Goal: Task Accomplishment & Management: Manage account settings

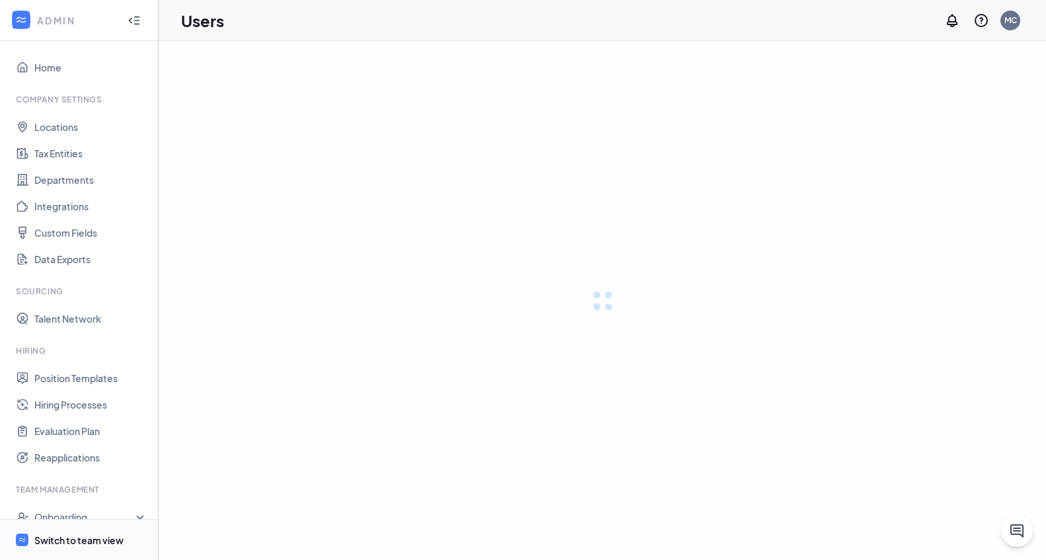
click at [70, 547] on span "Switch to team view" at bounding box center [90, 539] width 113 height 40
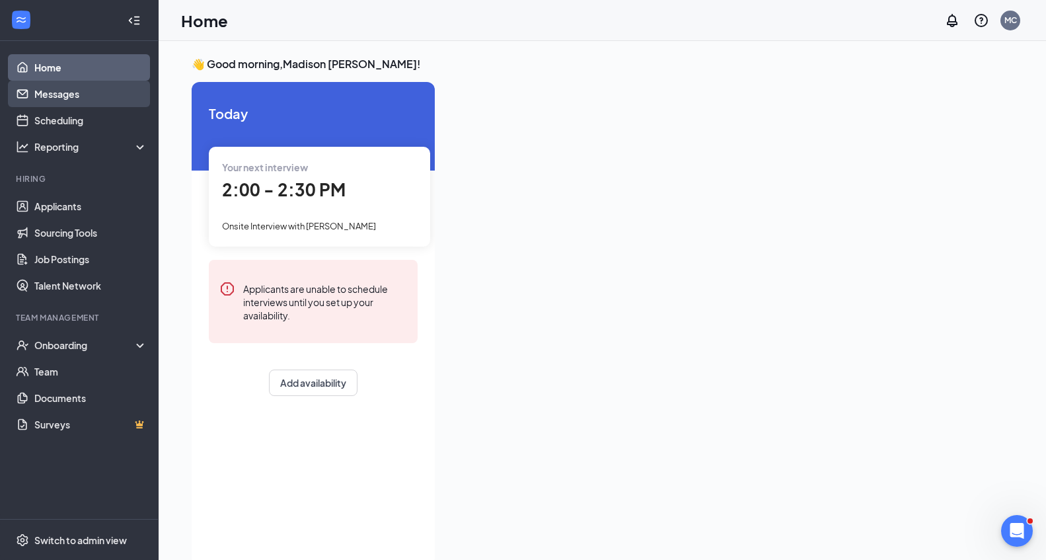
click at [63, 100] on link "Messages" at bounding box center [90, 94] width 113 height 26
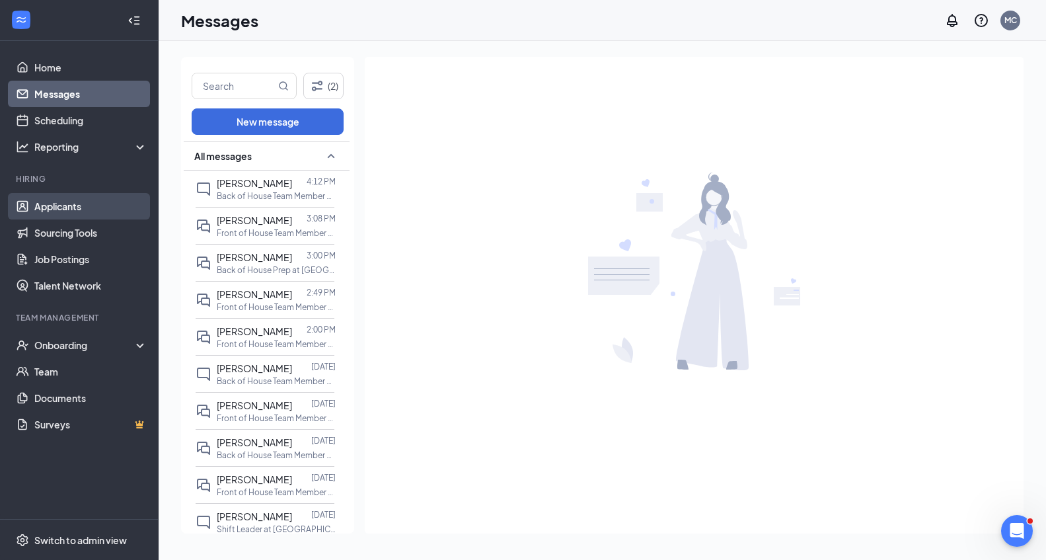
click at [86, 208] on link "Applicants" at bounding box center [90, 206] width 113 height 26
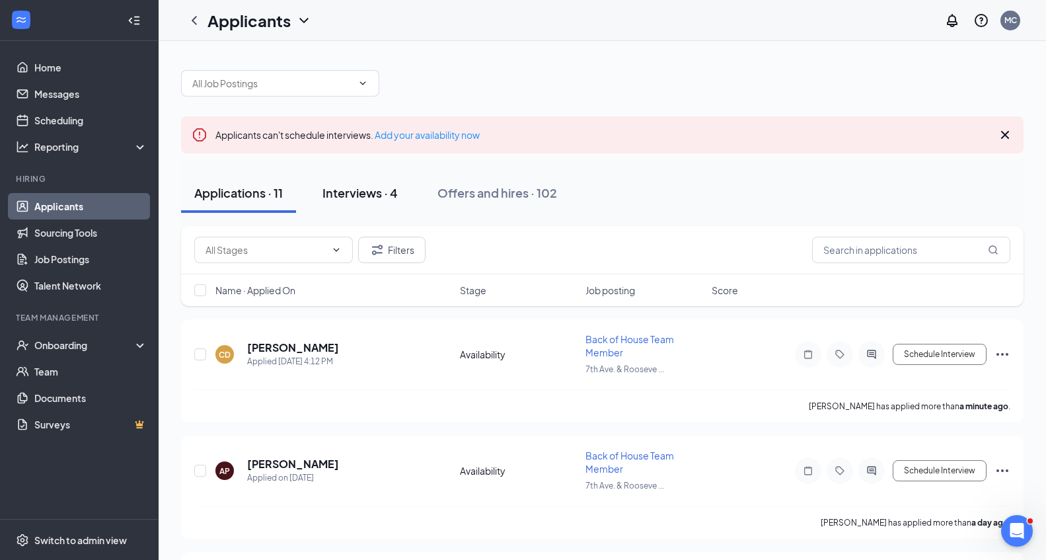
click at [357, 201] on button "Interviews · 4" at bounding box center [360, 193] width 102 height 40
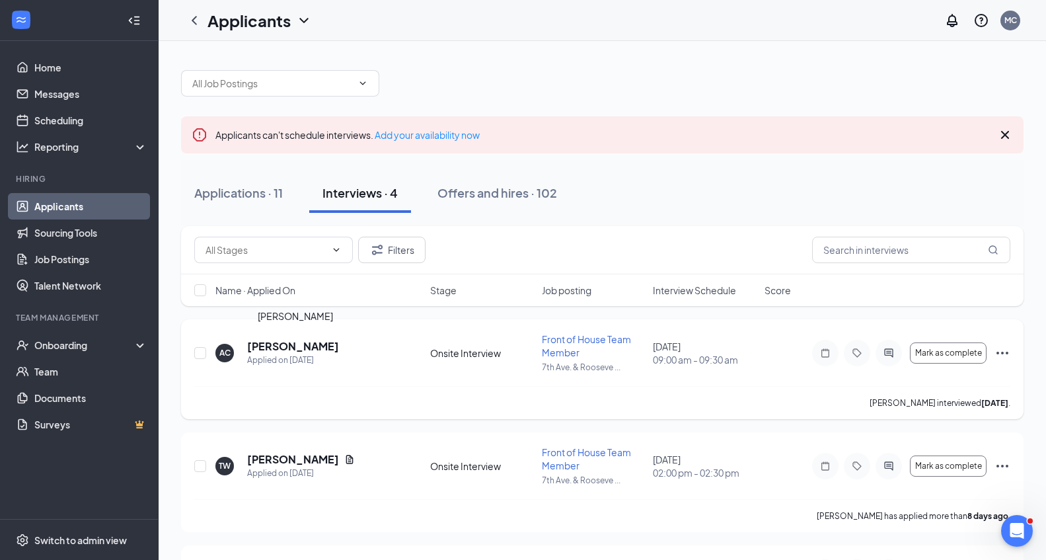
click at [337, 347] on h5 "[PERSON_NAME]" at bounding box center [293, 346] width 92 height 15
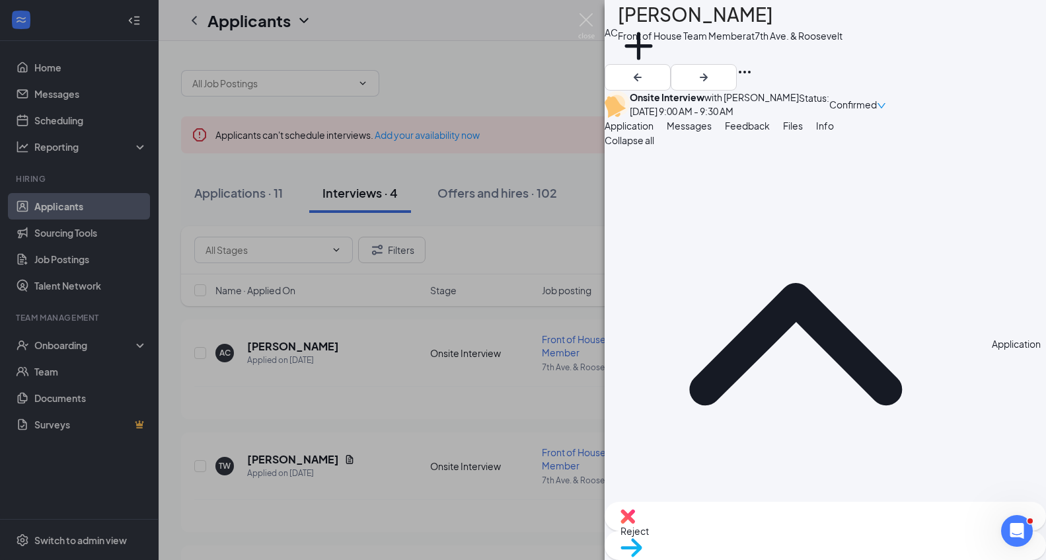
click at [770, 131] on span "Feedback" at bounding box center [747, 126] width 45 height 12
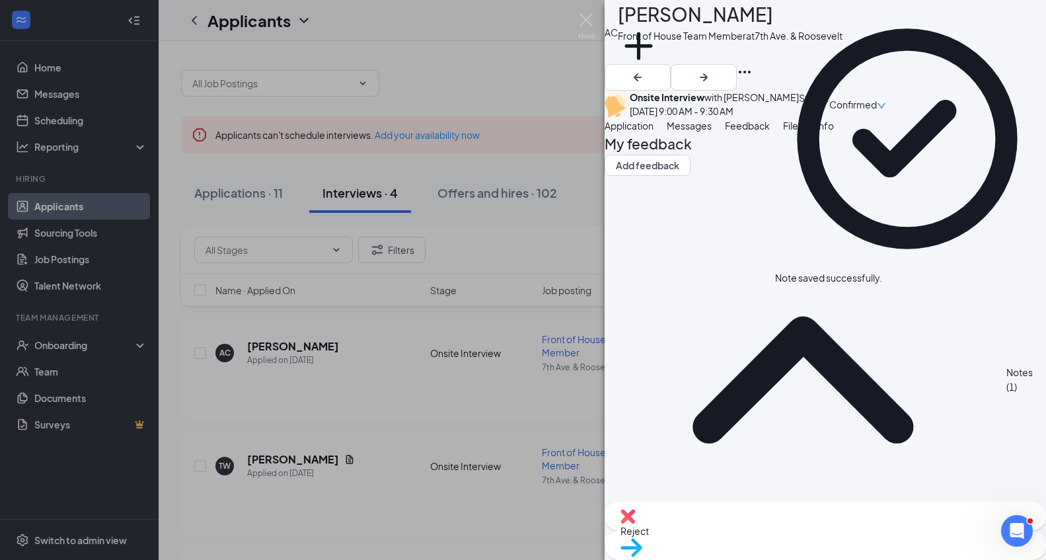
click at [747, 529] on div "Reject" at bounding box center [824, 515] width 441 height 29
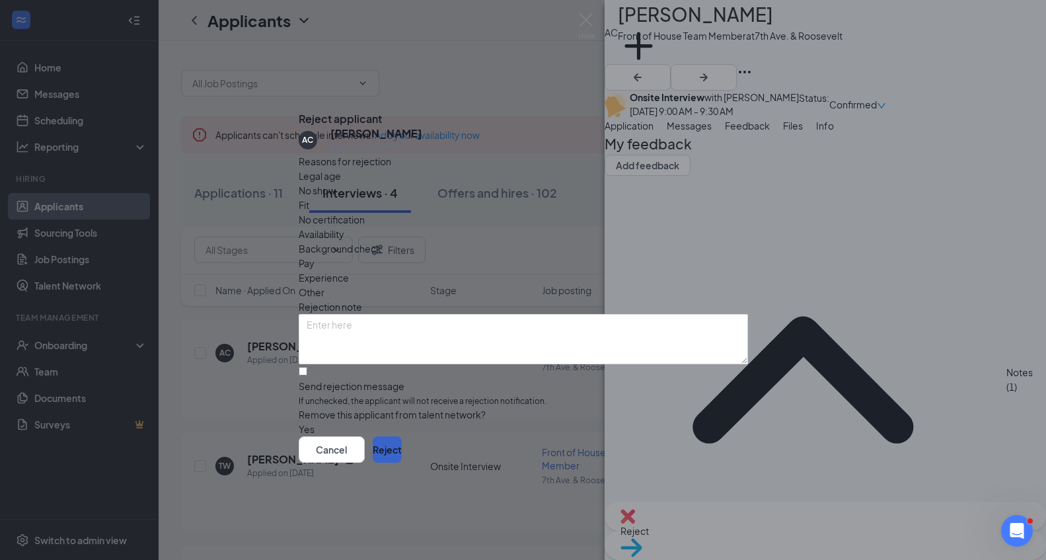
click at [402, 461] on button "Reject" at bounding box center [387, 449] width 29 height 26
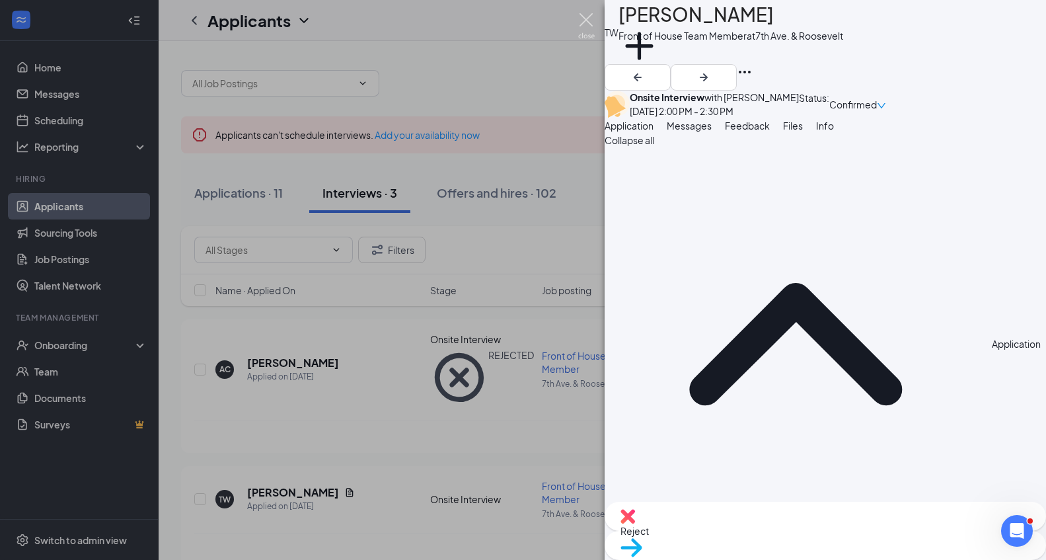
click at [588, 17] on img at bounding box center [586, 26] width 17 height 26
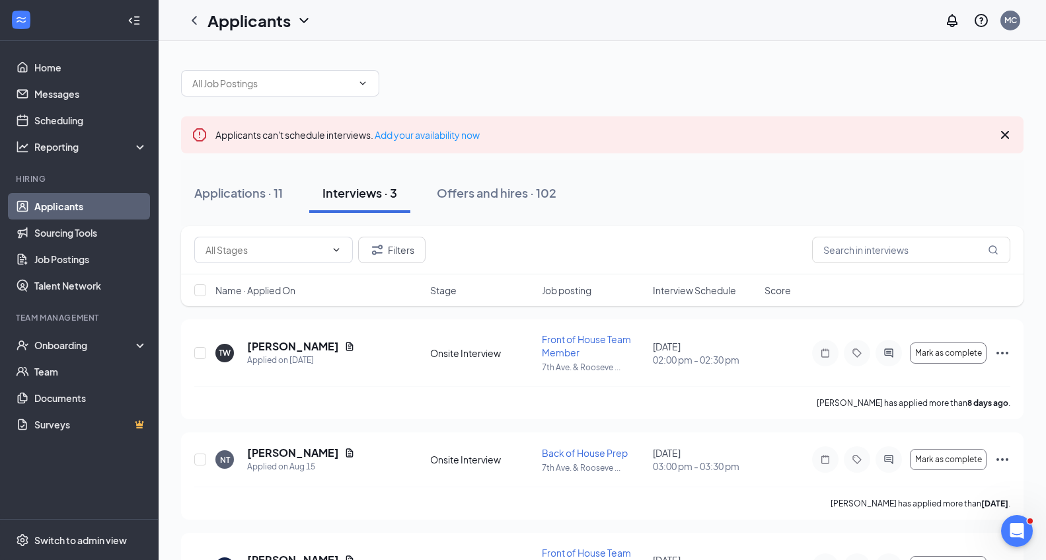
click at [105, 210] on link "Applicants" at bounding box center [90, 206] width 113 height 26
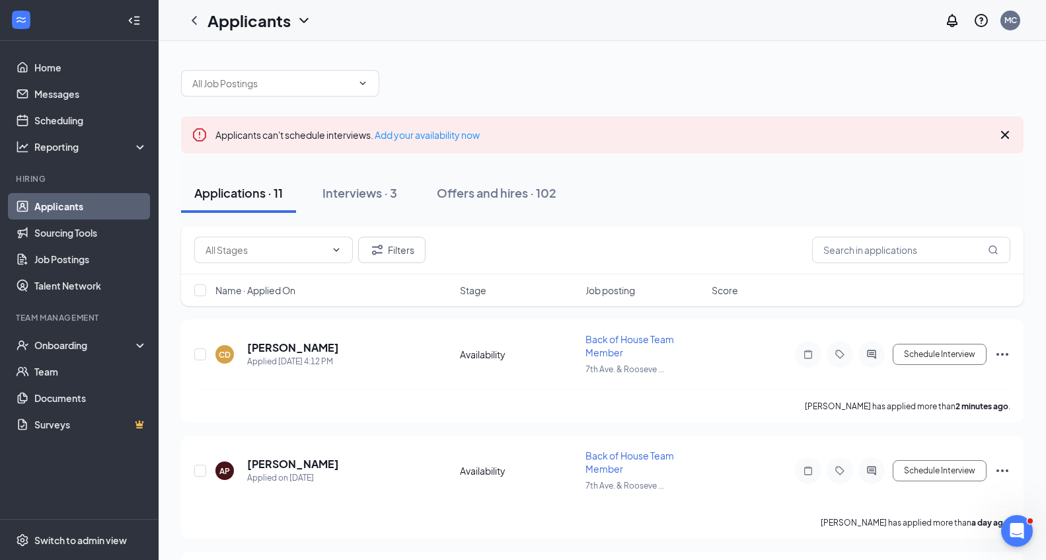
click at [265, 198] on div "Applications · 11" at bounding box center [238, 192] width 89 height 17
click at [108, 97] on link "Messages" at bounding box center [90, 94] width 113 height 26
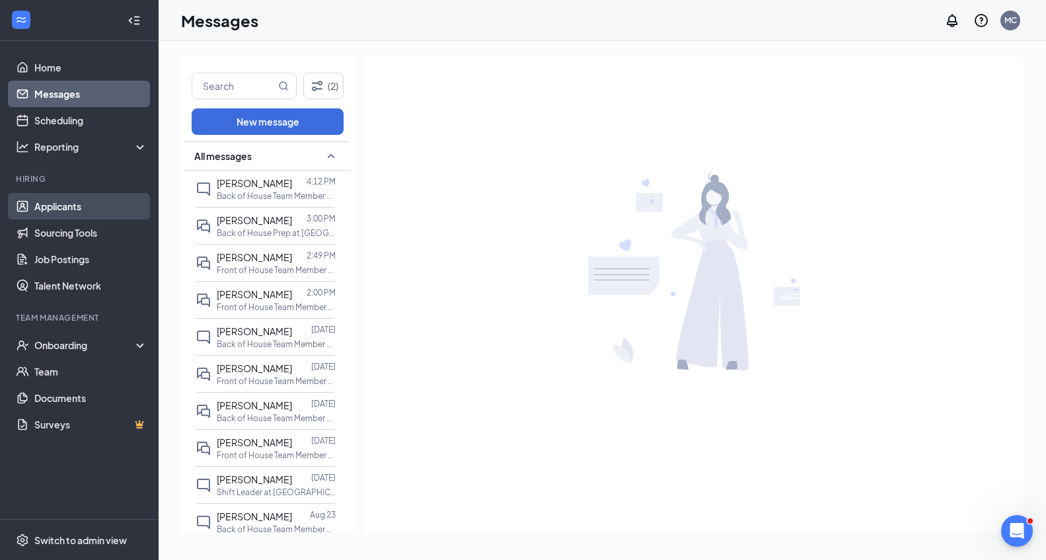
click at [89, 209] on link "Applicants" at bounding box center [90, 206] width 113 height 26
